Goal: Book appointment/travel/reservation

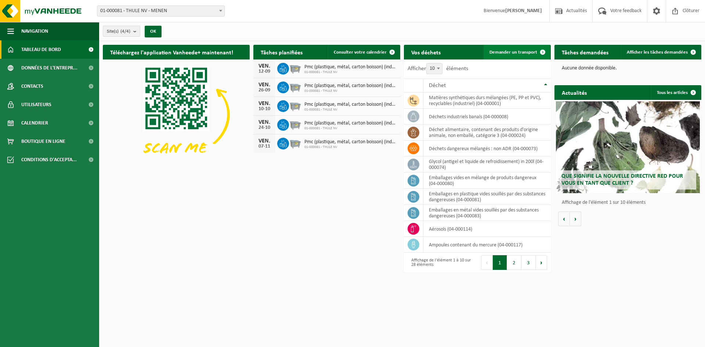
click at [514, 52] on span "Demander un transport" at bounding box center [513, 52] width 48 height 5
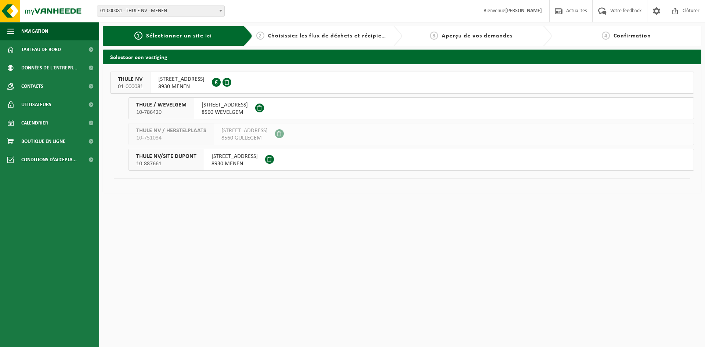
click at [183, 79] on span "KORTRIJKSTRAAT 343" at bounding box center [181, 79] width 46 height 7
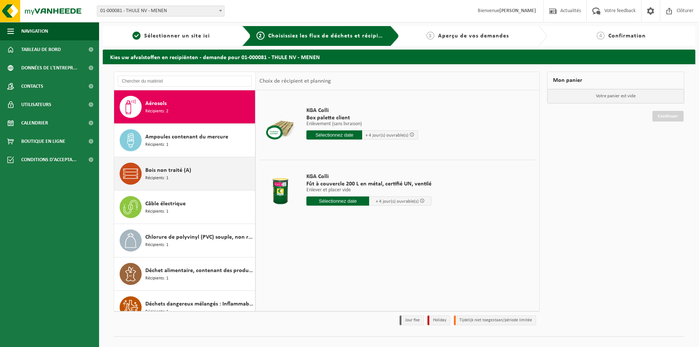
click at [168, 178] on span "Récipients: 1" at bounding box center [156, 178] width 23 height 7
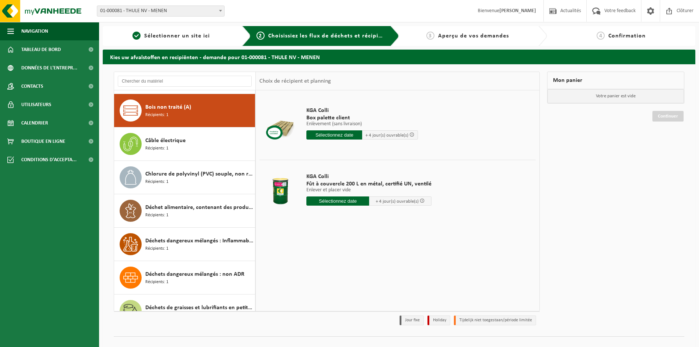
scroll to position [67, 0]
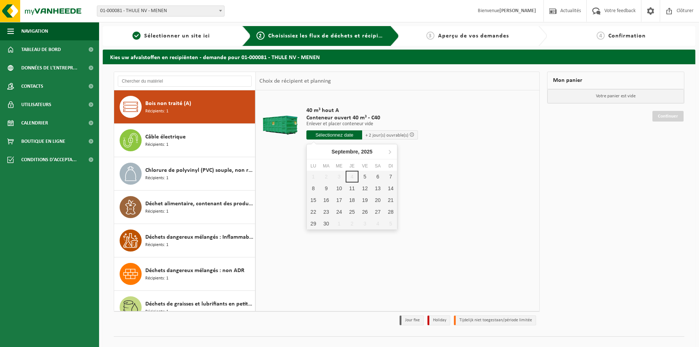
click at [318, 137] on input "text" at bounding box center [335, 134] width 56 height 9
click at [363, 174] on div "5" at bounding box center [365, 177] width 13 height 12
type input "à partir de 2025-09-05"
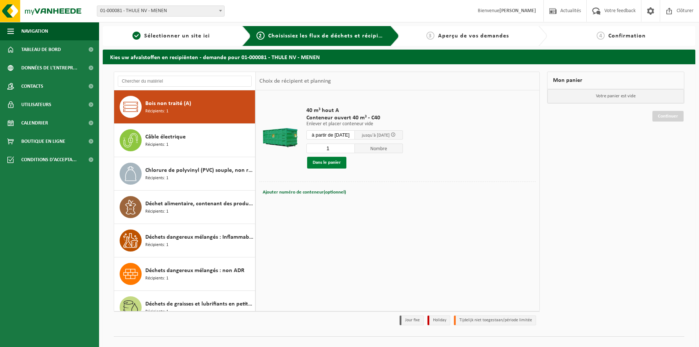
click at [337, 162] on button "Dans le panier" at bounding box center [326, 163] width 39 height 12
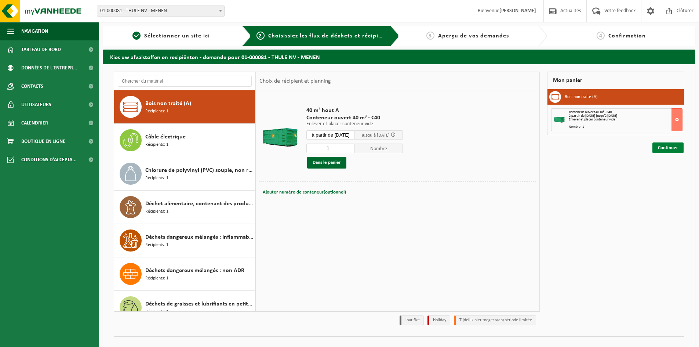
click at [663, 151] on link "Continuer" at bounding box center [668, 147] width 31 height 11
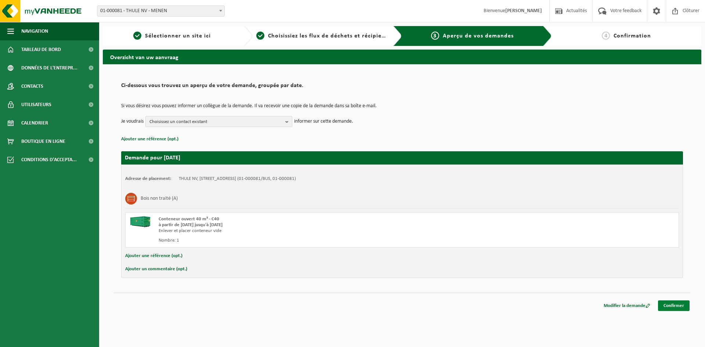
click at [675, 307] on link "Confirmer" at bounding box center [674, 305] width 32 height 11
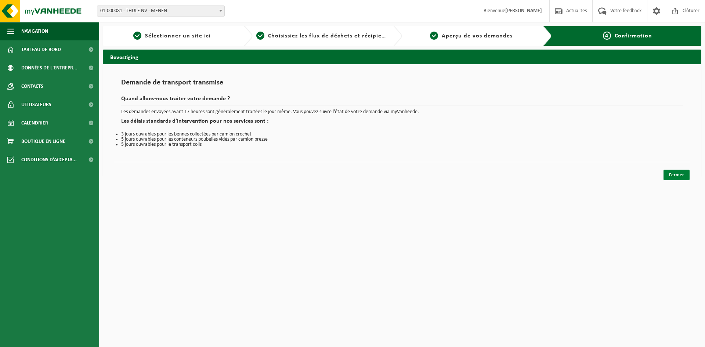
click at [671, 175] on link "Fermer" at bounding box center [676, 175] width 26 height 11
